Goal: Information Seeking & Learning: Learn about a topic

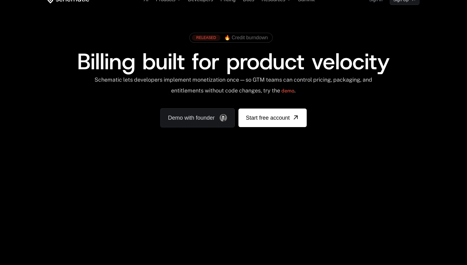
scroll to position [14, 0]
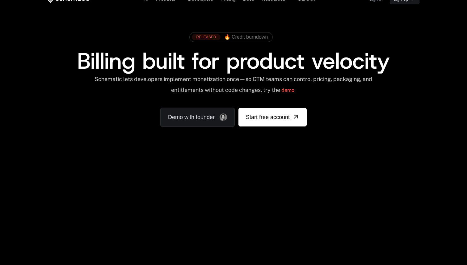
drag, startPoint x: 262, startPoint y: 213, endPoint x: 335, endPoint y: 164, distance: 87.7
click at [334, 165] on div "AI Products Developers Pricing Docs Resources Summit Sign in Sign Up RELEASED 🔥…" at bounding box center [233, 210] width 467 height 448
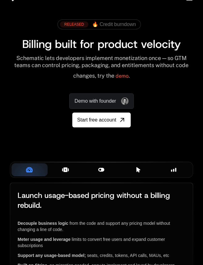
click at [67, 173] on icon at bounding box center [65, 169] width 7 height 7
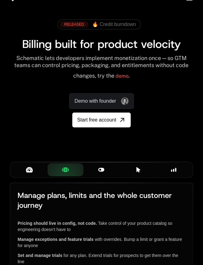
click at [91, 173] on div "Smart Flags" at bounding box center [101, 169] width 26 height 7
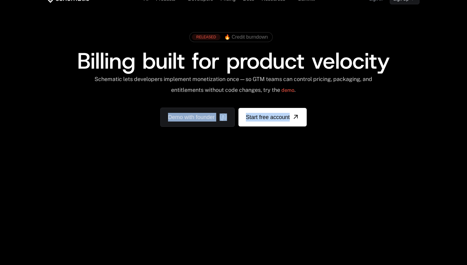
drag, startPoint x: 329, startPoint y: 151, endPoint x: 370, endPoint y: 132, distance: 45.7
click at [370, 132] on div "RELEASED 🔥 Credit burndown Billing built for product velocity Schematic lets de…" at bounding box center [234, 77] width 402 height 147
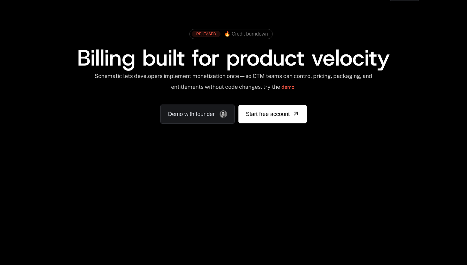
scroll to position [0, 0]
